Goal: Check status: Check status

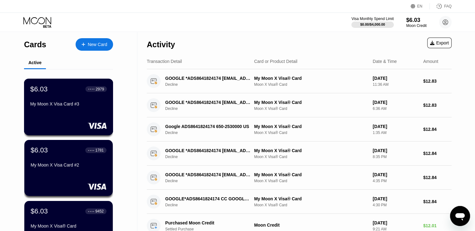
click at [61, 103] on div "My Moon X Visa Card #3" at bounding box center [68, 103] width 77 height 5
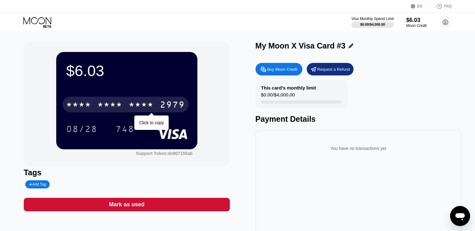
click at [159, 103] on div "* * * * * * * * * * * * 2979" at bounding box center [125, 105] width 126 height 16
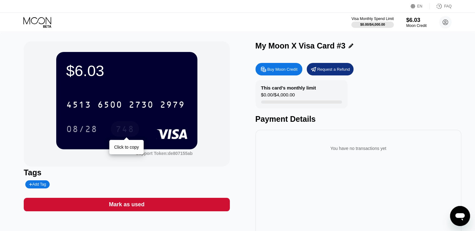
click at [130, 132] on div "748" at bounding box center [125, 130] width 19 height 10
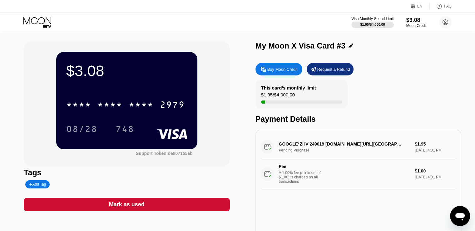
click at [37, 20] on icon at bounding box center [37, 22] width 29 height 11
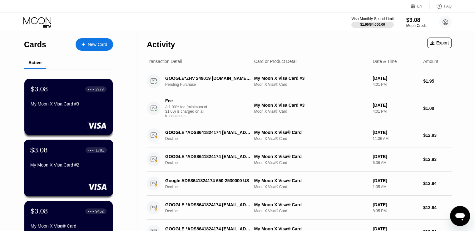
click at [74, 165] on div "My Moon X Visa Card #2" at bounding box center [68, 164] width 77 height 5
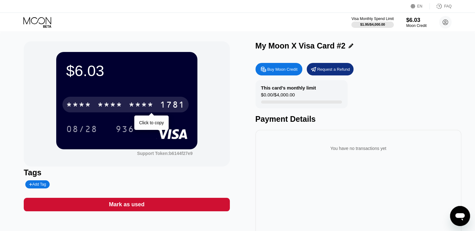
click at [160, 108] on div "1781" at bounding box center [172, 105] width 25 height 10
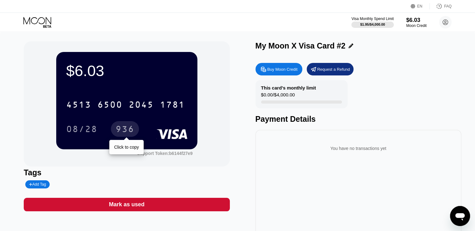
click at [126, 132] on div "936" at bounding box center [125, 130] width 19 height 10
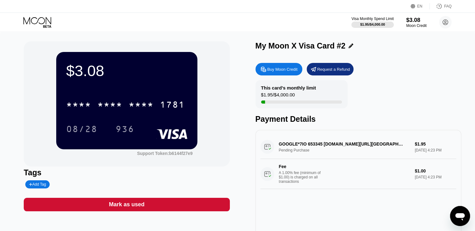
click at [35, 19] on icon at bounding box center [37, 22] width 29 height 11
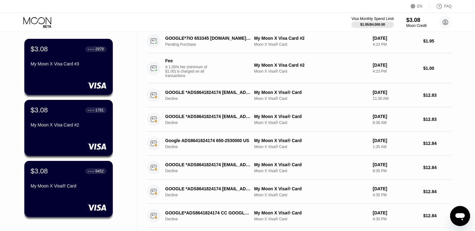
scroll to position [62, 0]
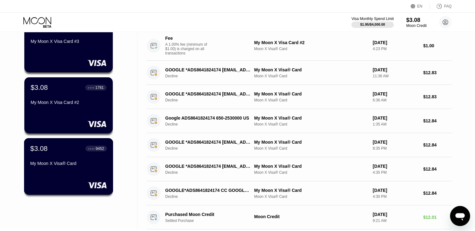
click at [79, 162] on div "My Moon X Visa® Card" at bounding box center [68, 163] width 77 height 5
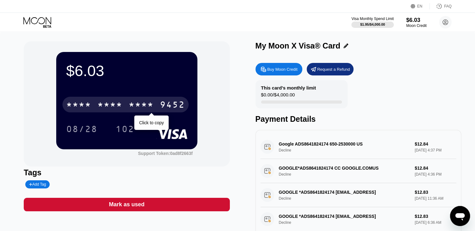
click at [135, 109] on div "* * * *" at bounding box center [141, 105] width 25 height 10
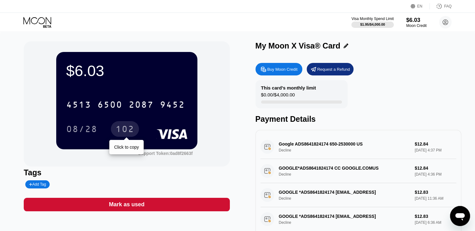
click at [122, 131] on div "102" at bounding box center [125, 130] width 19 height 10
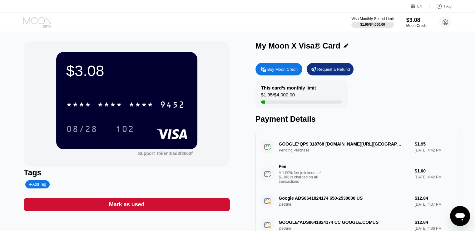
click at [34, 22] on icon at bounding box center [37, 22] width 29 height 11
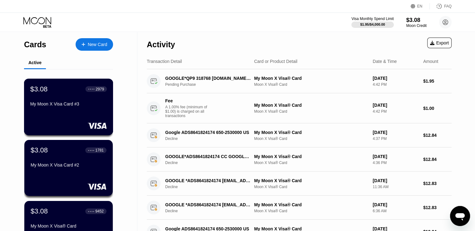
click at [77, 105] on div "My Moon X Visa Card #3" at bounding box center [68, 103] width 77 height 5
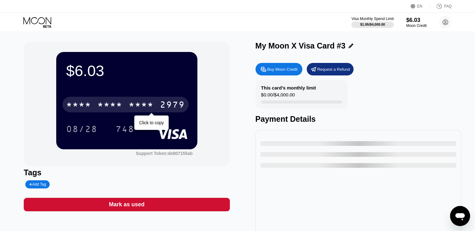
click at [121, 107] on div "* * * *" at bounding box center [109, 105] width 25 height 10
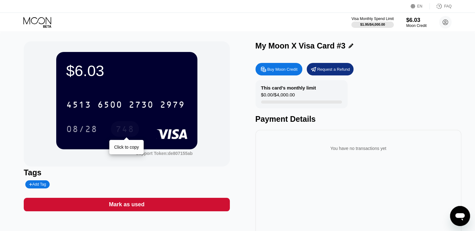
click at [127, 135] on div "748" at bounding box center [125, 130] width 19 height 10
